Goal: Task Accomplishment & Management: Use online tool/utility

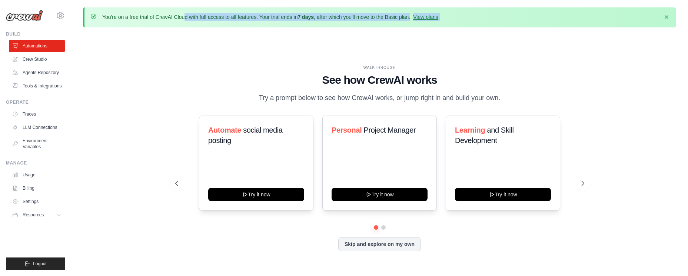
drag, startPoint x: 154, startPoint y: 16, endPoint x: 480, endPoint y: 17, distance: 325.5
click at [480, 17] on div "You're on a free trial of CrewAI Cloud with full access to all features. Your t…" at bounding box center [380, 17] width 580 height 8
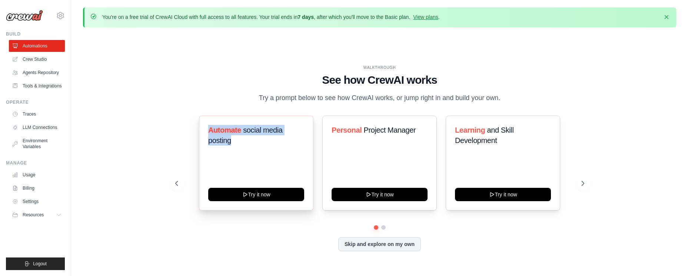
drag, startPoint x: 205, startPoint y: 130, endPoint x: 284, endPoint y: 146, distance: 80.3
click at [284, 146] on div "Automate social media posting Try it now" at bounding box center [256, 163] width 114 height 95
click at [284, 146] on div "Automate social media posting" at bounding box center [256, 138] width 96 height 27
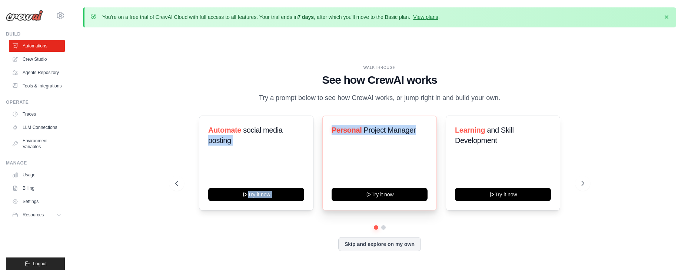
drag, startPoint x: 317, startPoint y: 127, endPoint x: 430, endPoint y: 130, distance: 113.7
click at [430, 130] on div "Automate social media posting Try it now Personal Project Manager Try it now Le…" at bounding box center [379, 163] width 409 height 95
click at [430, 130] on div "Personal Project Manager Try it now" at bounding box center [379, 163] width 114 height 95
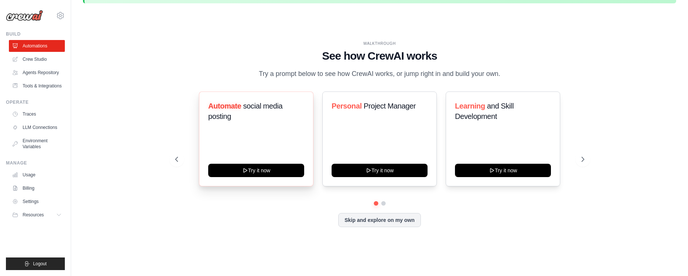
scroll to position [26, 0]
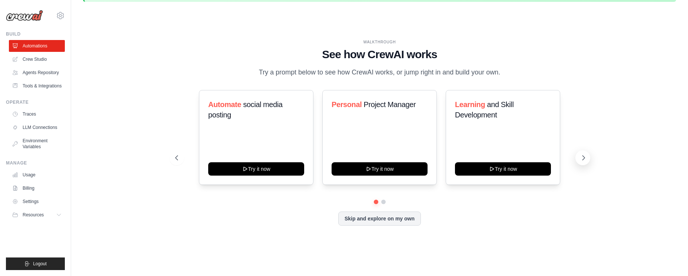
click at [584, 156] on icon at bounding box center [583, 157] width 7 height 7
drag, startPoint x: 256, startPoint y: 70, endPoint x: 523, endPoint y: 77, distance: 266.7
click at [523, 77] on div "WALKTHROUGH See how CrewAI works Try a prompt below to see how CrewAI works, or…" at bounding box center [379, 58] width 409 height 39
drag, startPoint x: 322, startPoint y: 54, endPoint x: 518, endPoint y: 69, distance: 197.2
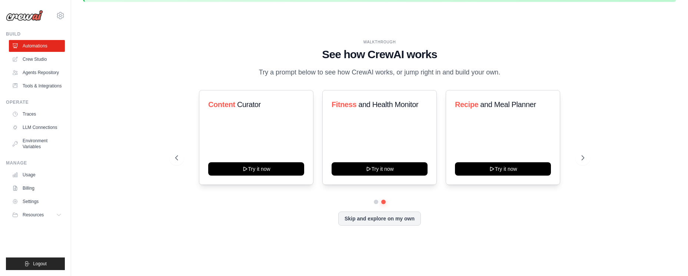
click at [518, 69] on div "WALKTHROUGH See how CrewAI works Try a prompt below to see how CrewAI works, or…" at bounding box center [379, 58] width 409 height 39
click at [42, 71] on link "Agents Repository" at bounding box center [38, 73] width 56 height 12
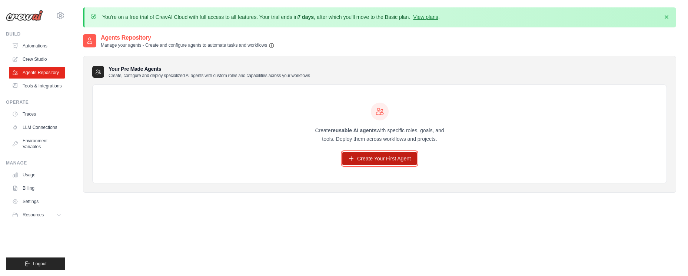
click at [397, 159] on link "Create Your First Agent" at bounding box center [379, 158] width 74 height 13
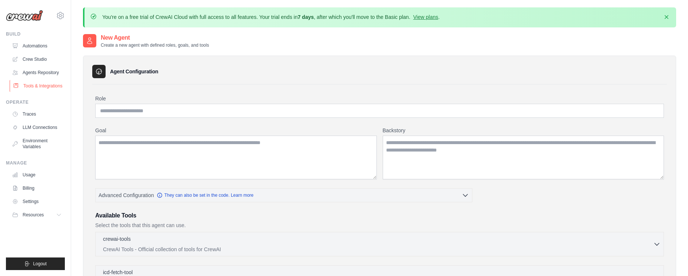
click at [51, 85] on link "Tools & Integrations" at bounding box center [38, 86] width 56 height 12
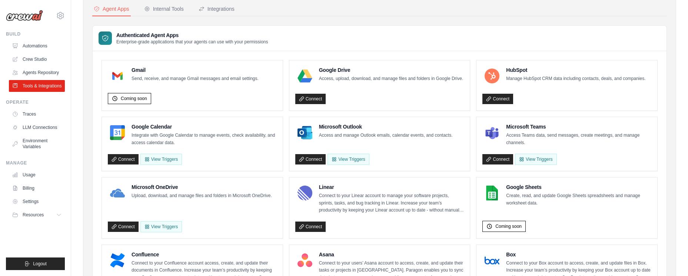
scroll to position [63, 0]
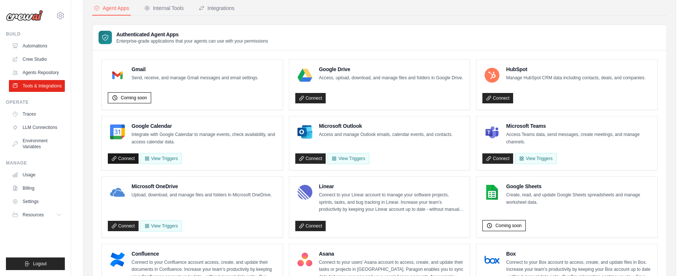
click at [133, 157] on link "Connect" at bounding box center [123, 158] width 31 height 10
click at [170, 156] on button "View Triggers" at bounding box center [166, 158] width 41 height 11
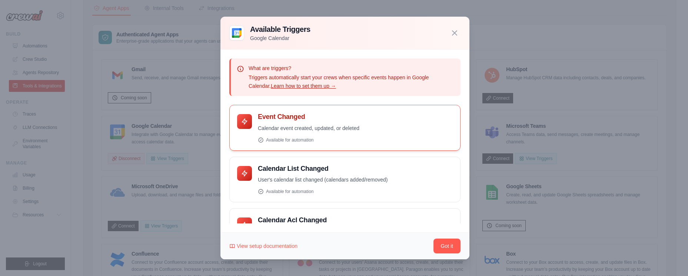
drag, startPoint x: 256, startPoint y: 128, endPoint x: 373, endPoint y: 126, distance: 117.4
click at [373, 126] on div "Event Changed Calendar event created, updated, or deleted" at bounding box center [345, 128] width 216 height 30
click at [377, 126] on p "Calendar event created, updated, or deleted" at bounding box center [355, 128] width 195 height 9
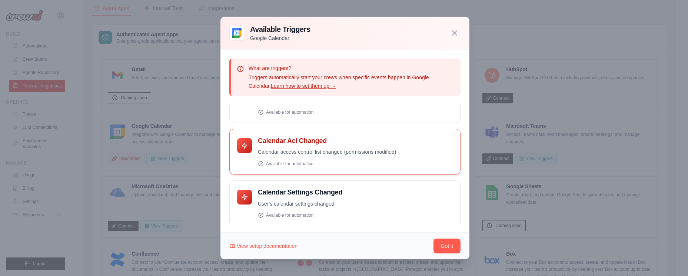
scroll to position [82, 0]
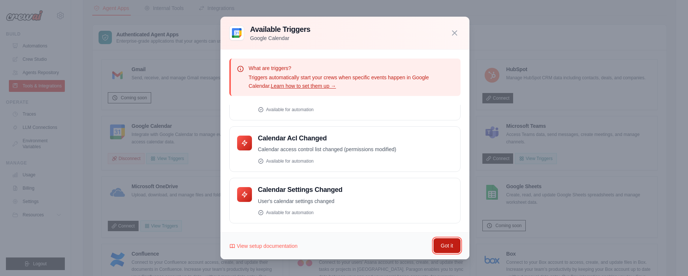
click at [451, 248] on button "Got it" at bounding box center [446, 245] width 27 height 15
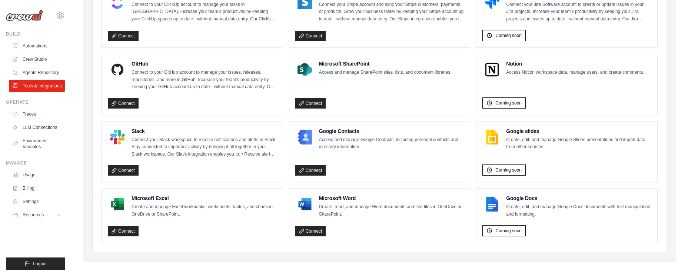
scroll to position [0, 0]
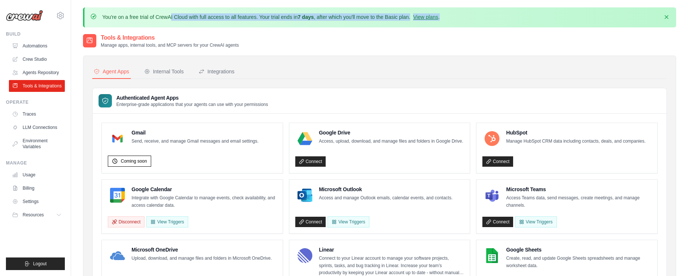
drag, startPoint x: 122, startPoint y: 16, endPoint x: 471, endPoint y: 24, distance: 349.3
click at [457, 15] on div "You're on a free trial of CrewAI Cloud with full access to all features. Your t…" at bounding box center [380, 17] width 580 height 8
click at [472, 25] on div "You're on a free trial of CrewAI Cloud with full access to all features. Your t…" at bounding box center [379, 17] width 593 height 20
click at [37, 44] on link "Automations" at bounding box center [38, 46] width 56 height 12
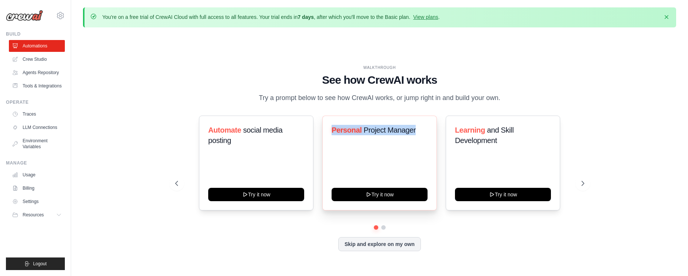
drag, startPoint x: 329, startPoint y: 128, endPoint x: 417, endPoint y: 133, distance: 88.2
click at [417, 133] on div "Personal Project Manager Try it now" at bounding box center [379, 163] width 114 height 95
click at [585, 180] on icon at bounding box center [583, 183] width 7 height 7
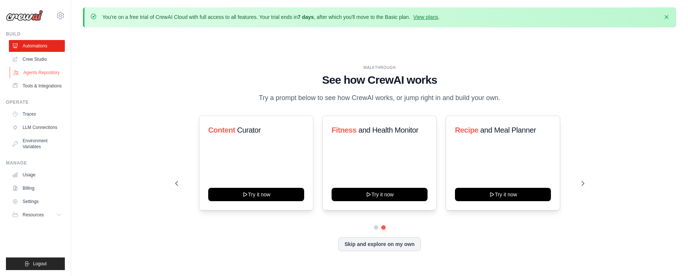
click at [41, 74] on link "Agents Repository" at bounding box center [38, 73] width 56 height 12
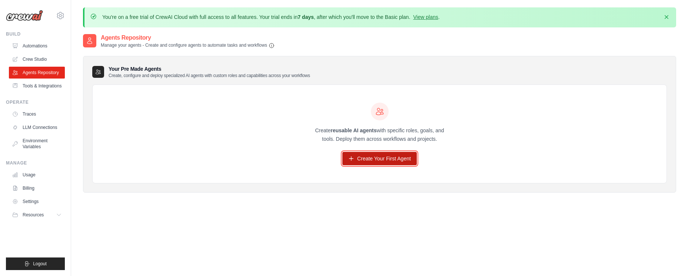
click at [397, 157] on link "Create Your First Agent" at bounding box center [379, 158] width 74 height 13
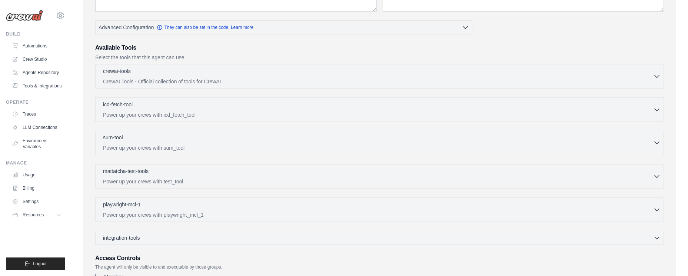
scroll to position [104, 0]
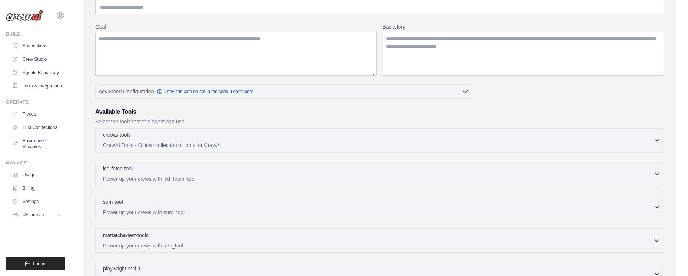
click at [232, 141] on p "CrewAI Tools - Official collection of tools for CrewAI" at bounding box center [378, 144] width 550 height 7
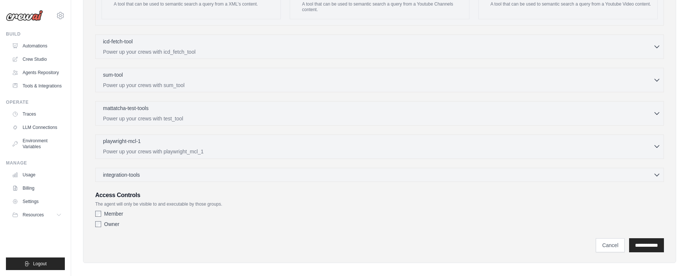
scroll to position [0, 0]
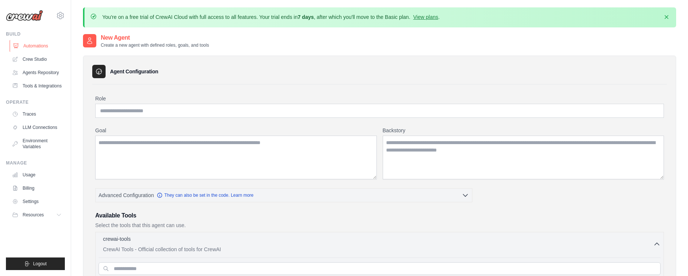
click at [36, 46] on link "Automations" at bounding box center [38, 46] width 56 height 12
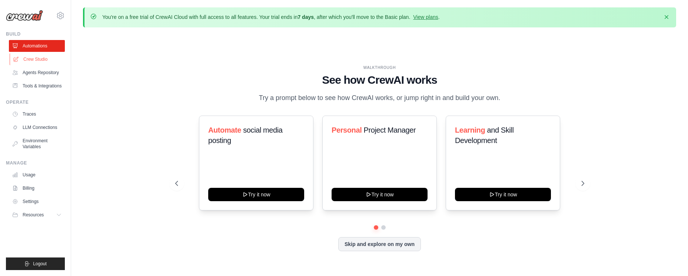
click at [30, 60] on link "Crew Studio" at bounding box center [38, 59] width 56 height 12
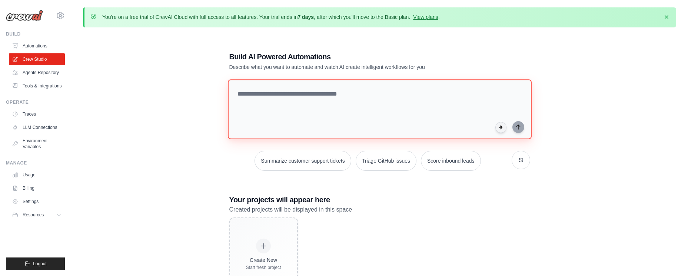
click at [314, 97] on textarea at bounding box center [379, 109] width 304 height 60
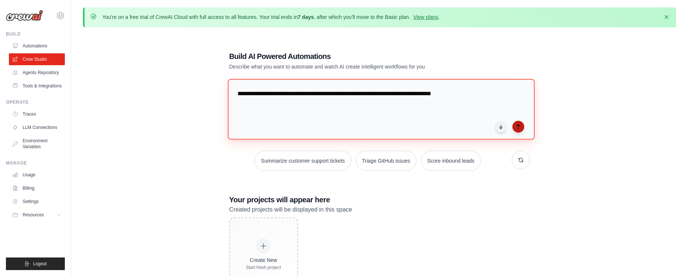
type textarea "**********"
click at [520, 128] on icon "submit" at bounding box center [518, 127] width 6 height 6
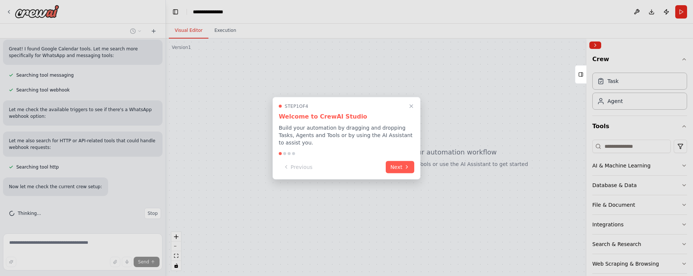
scroll to position [237, 0]
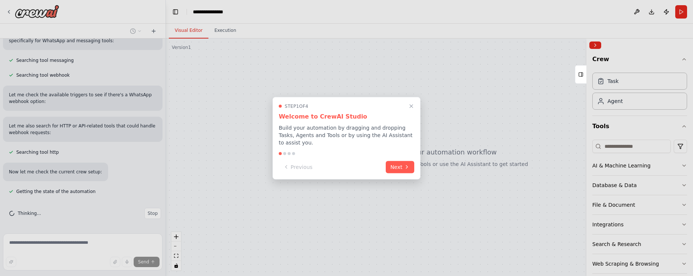
drag, startPoint x: 163, startPoint y: 167, endPoint x: 162, endPoint y: 113, distance: 54.4
click at [163, 83] on div at bounding box center [346, 138] width 693 height 276
click at [167, 141] on div at bounding box center [346, 138] width 693 height 276
click at [399, 166] on button "Next" at bounding box center [400, 166] width 29 height 12
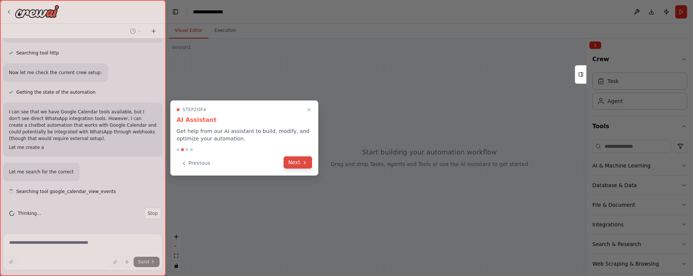
click at [301, 160] on button "Next" at bounding box center [298, 162] width 29 height 12
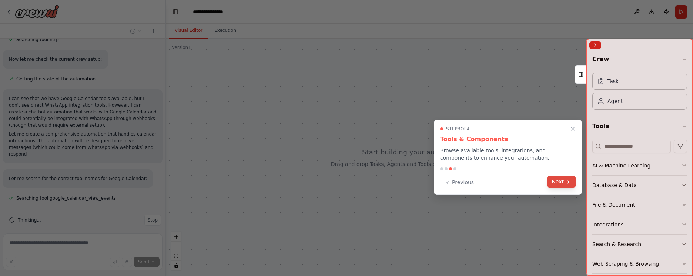
scroll to position [357, 0]
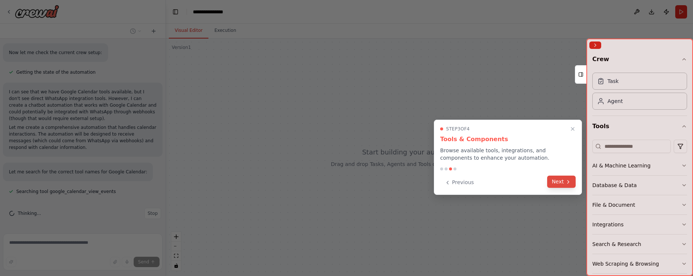
click at [566, 183] on icon at bounding box center [568, 182] width 6 height 6
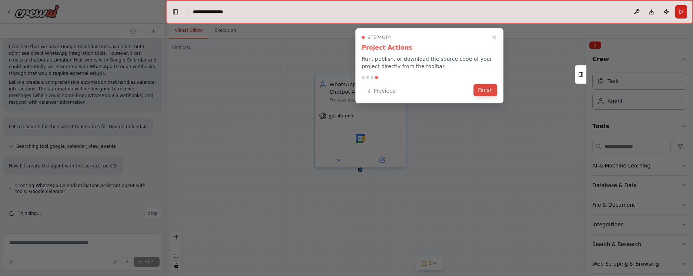
scroll to position [426, 0]
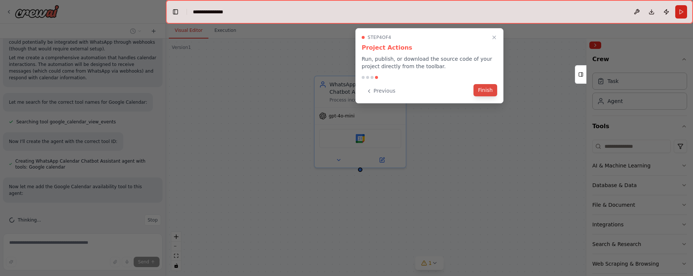
click at [488, 90] on button "Finish" at bounding box center [486, 90] width 24 height 12
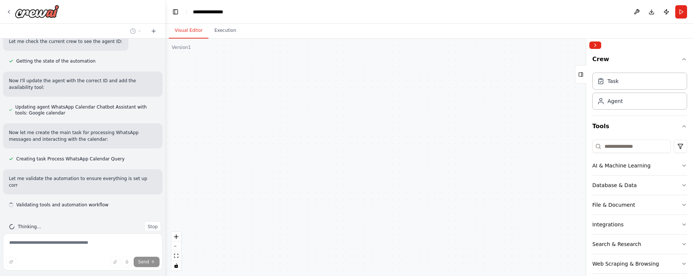
scroll to position [609, 0]
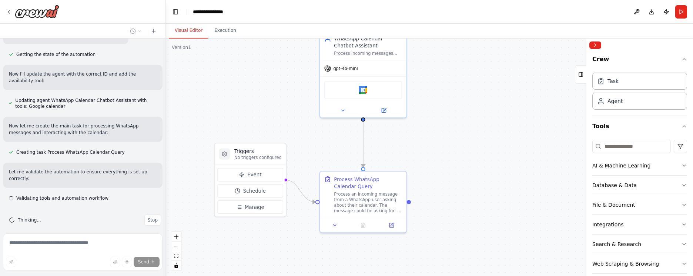
drag, startPoint x: 483, startPoint y: 186, endPoint x: 490, endPoint y: 139, distance: 47.2
click at [490, 139] on div ".deletable-edge-delete-btn { width: 20px; height: 20px; border: 0px solid #ffff…" at bounding box center [429, 157] width 527 height 237
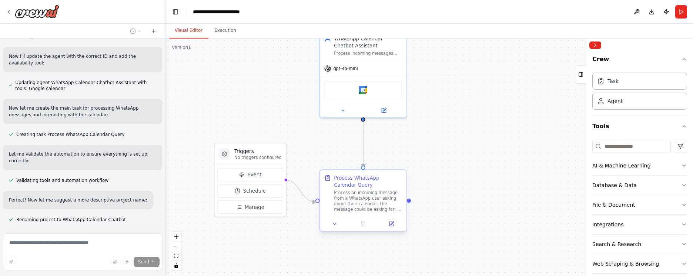
click at [368, 197] on div "Process an incoming message from a WhatsApp user asking about their calendar. T…" at bounding box center [368, 201] width 68 height 23
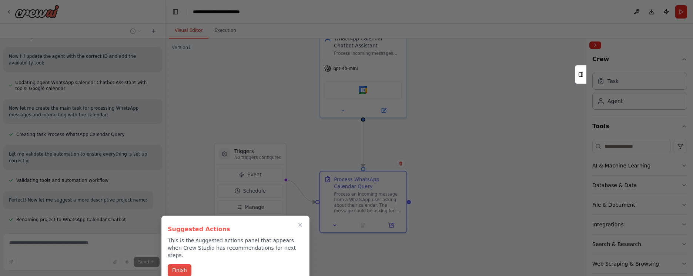
click at [181, 264] on button "Finish" at bounding box center [180, 270] width 24 height 12
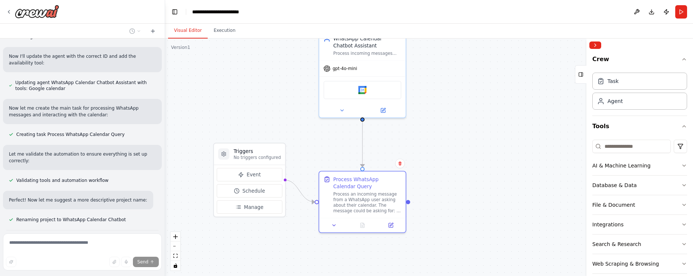
drag, startPoint x: 163, startPoint y: 168, endPoint x: 167, endPoint y: 203, distance: 35.8
click at [165, 224] on div "I need to create a whatsapp chatbot that check my Google Calendar and interact …" at bounding box center [346, 138] width 693 height 276
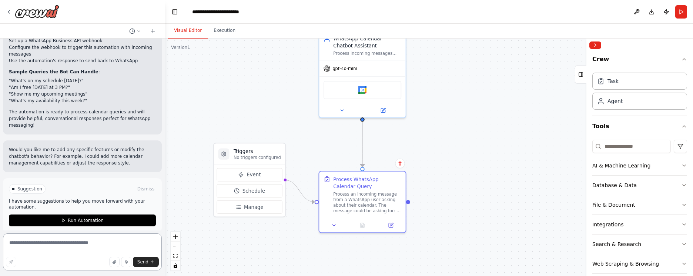
scroll to position [930, 0]
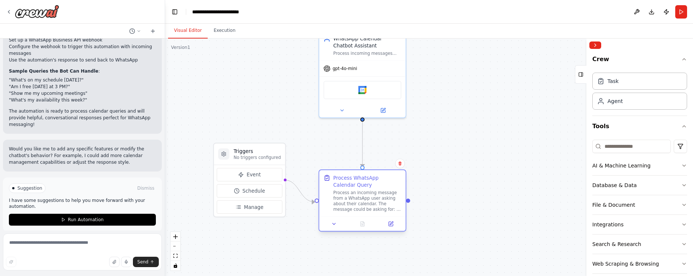
click at [390, 193] on div "Process an incoming message from a WhatsApp user asking about their calendar. T…" at bounding box center [367, 201] width 68 height 23
